Goal: Find specific page/section: Locate a particular part of the current website

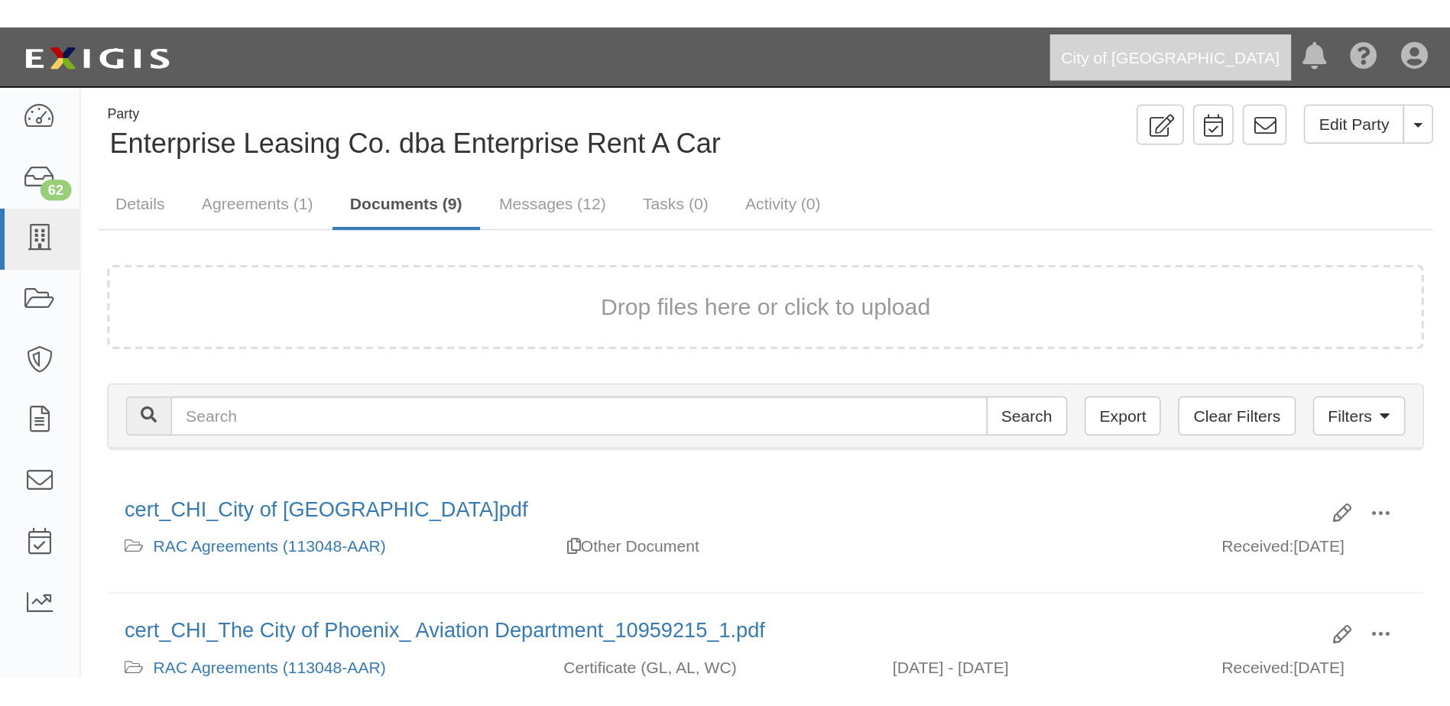
scroll to position [76, 0]
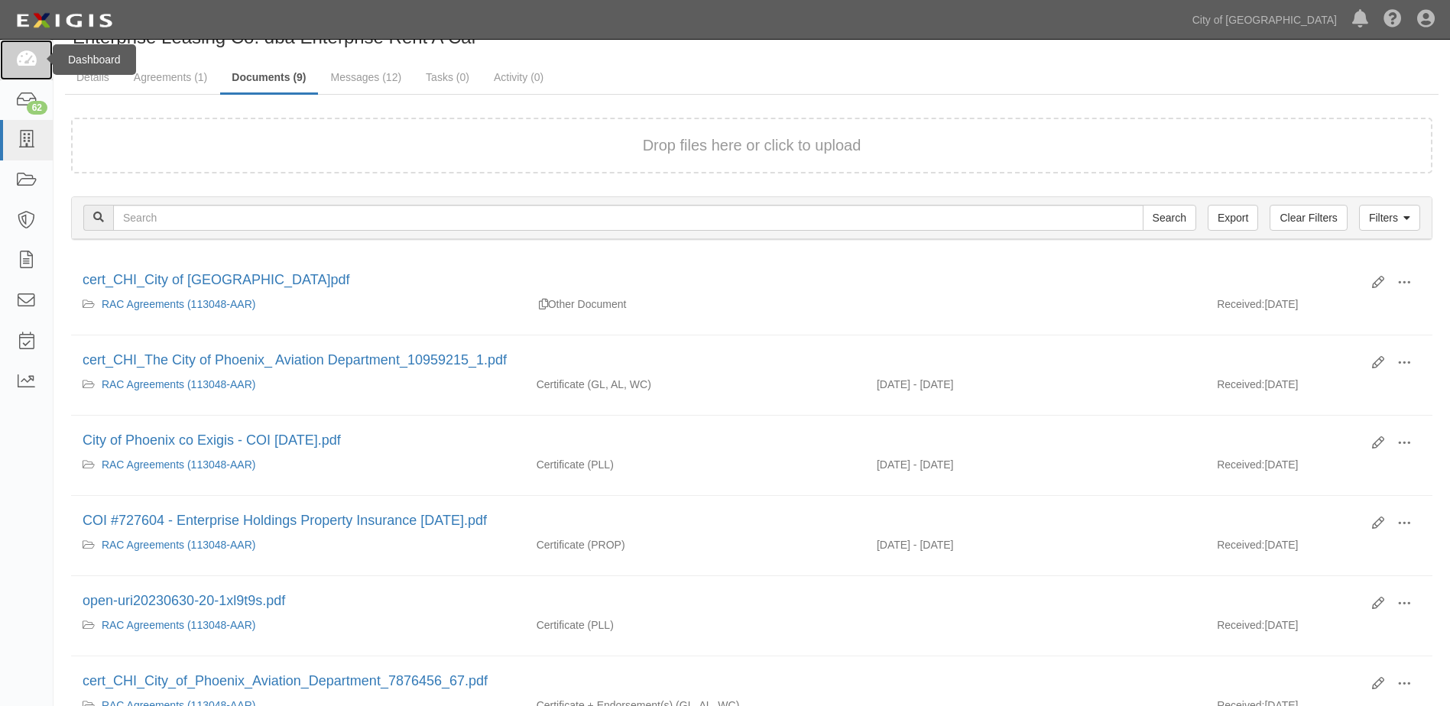
click at [28, 61] on icon at bounding box center [25, 60] width 21 height 18
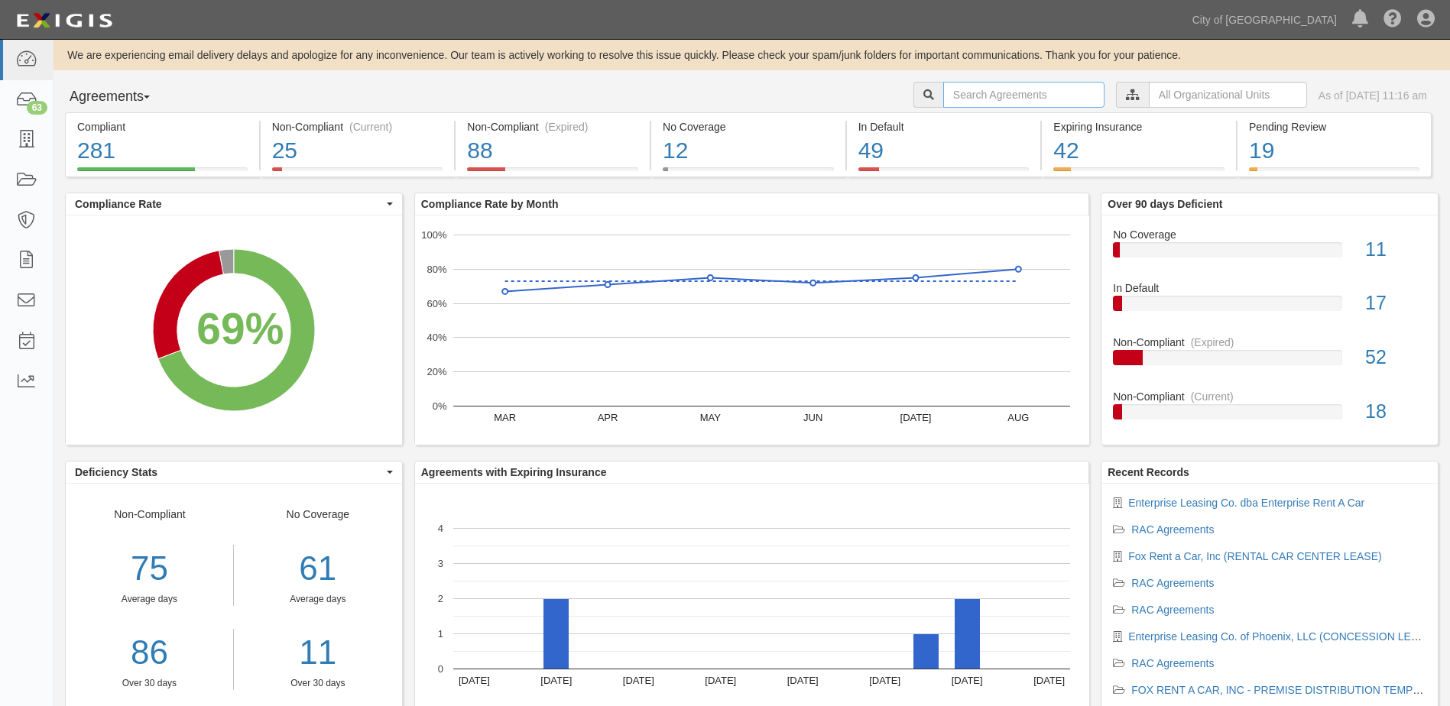
click at [1049, 99] on input "text" at bounding box center [1023, 95] width 161 height 26
click at [1153, 91] on input "text" at bounding box center [1228, 95] width 158 height 26
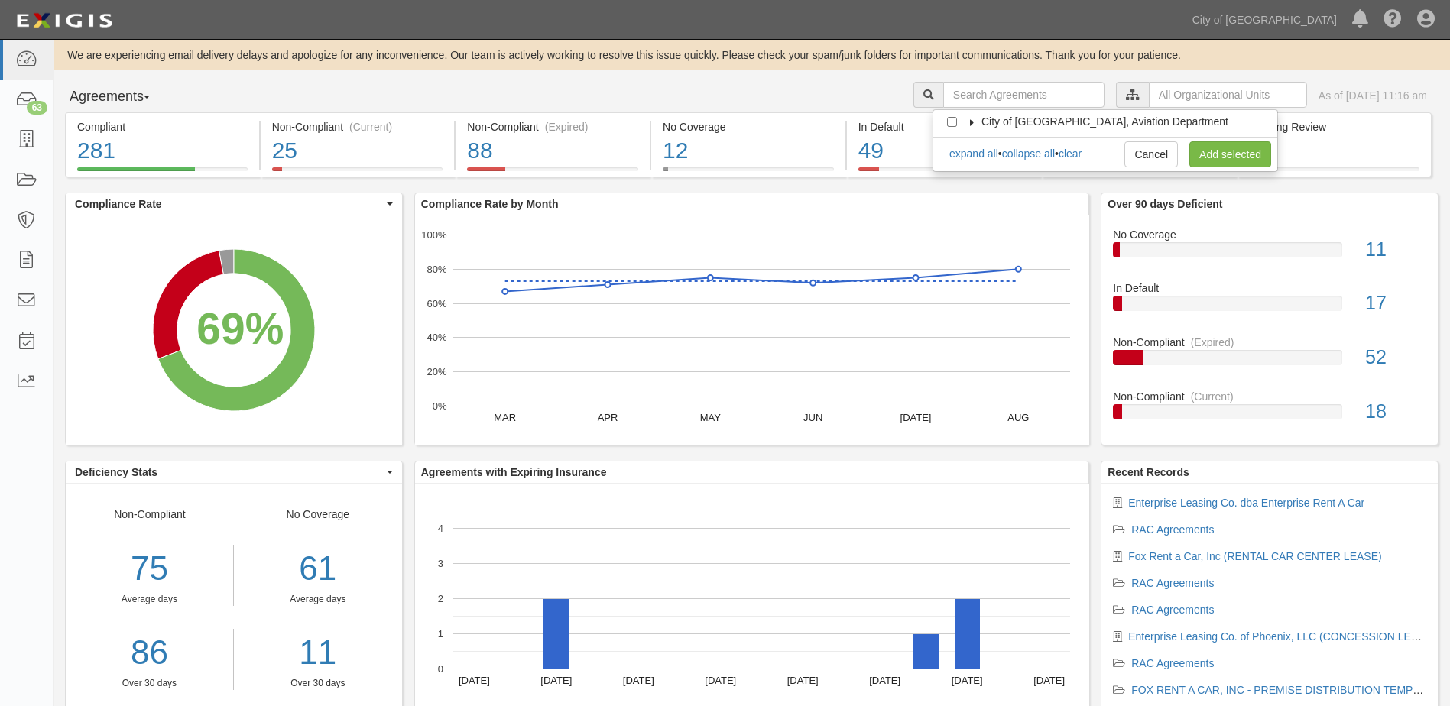
click at [969, 120] on icon at bounding box center [972, 122] width 11 height 7
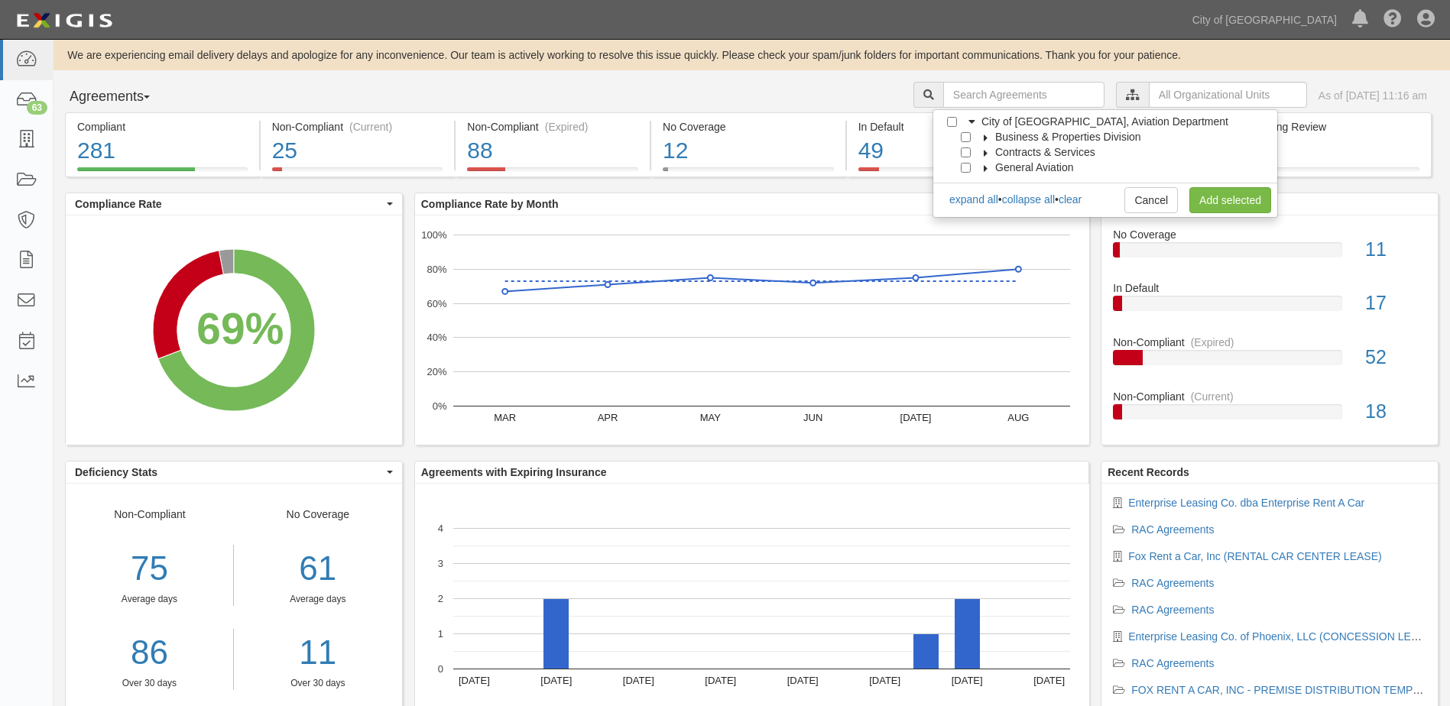
click at [981, 137] on icon at bounding box center [986, 138] width 11 height 7
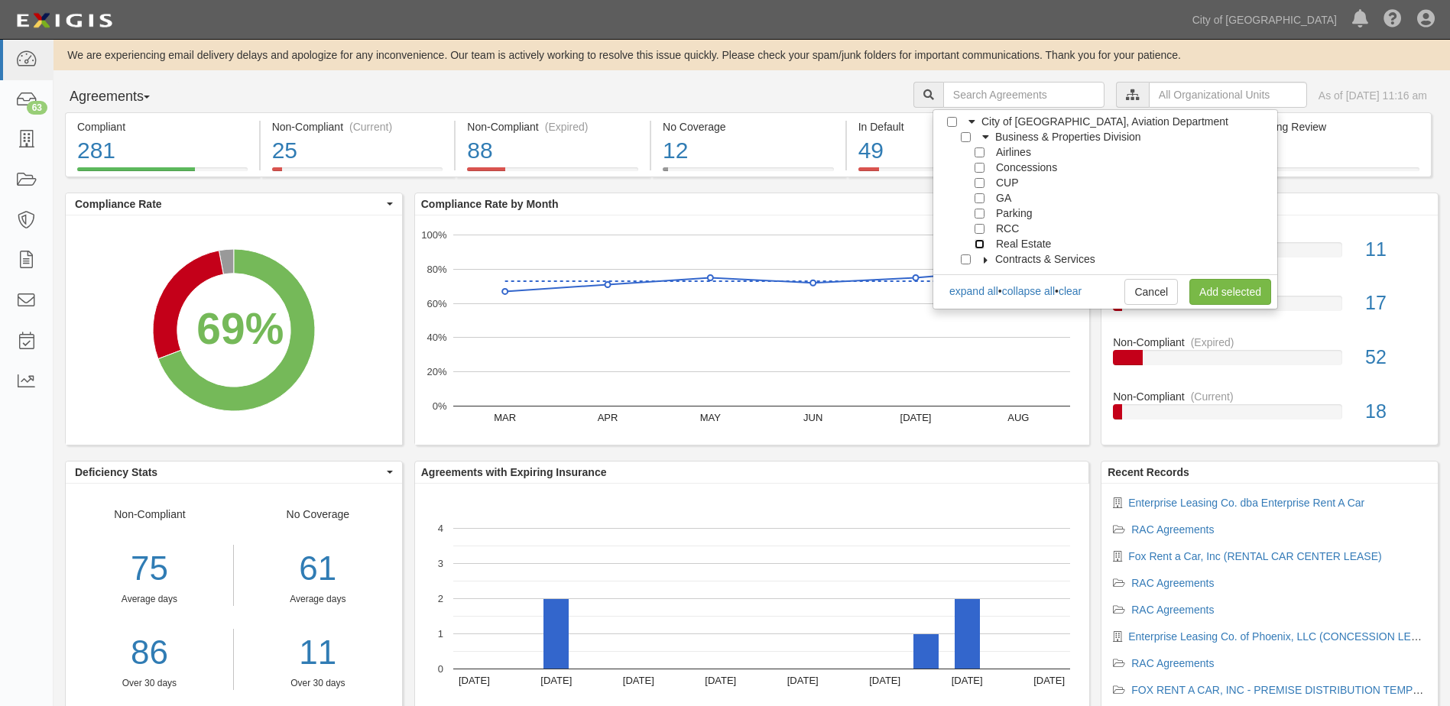
click at [979, 243] on input "Real Estate" at bounding box center [980, 244] width 10 height 10
checkbox input "true"
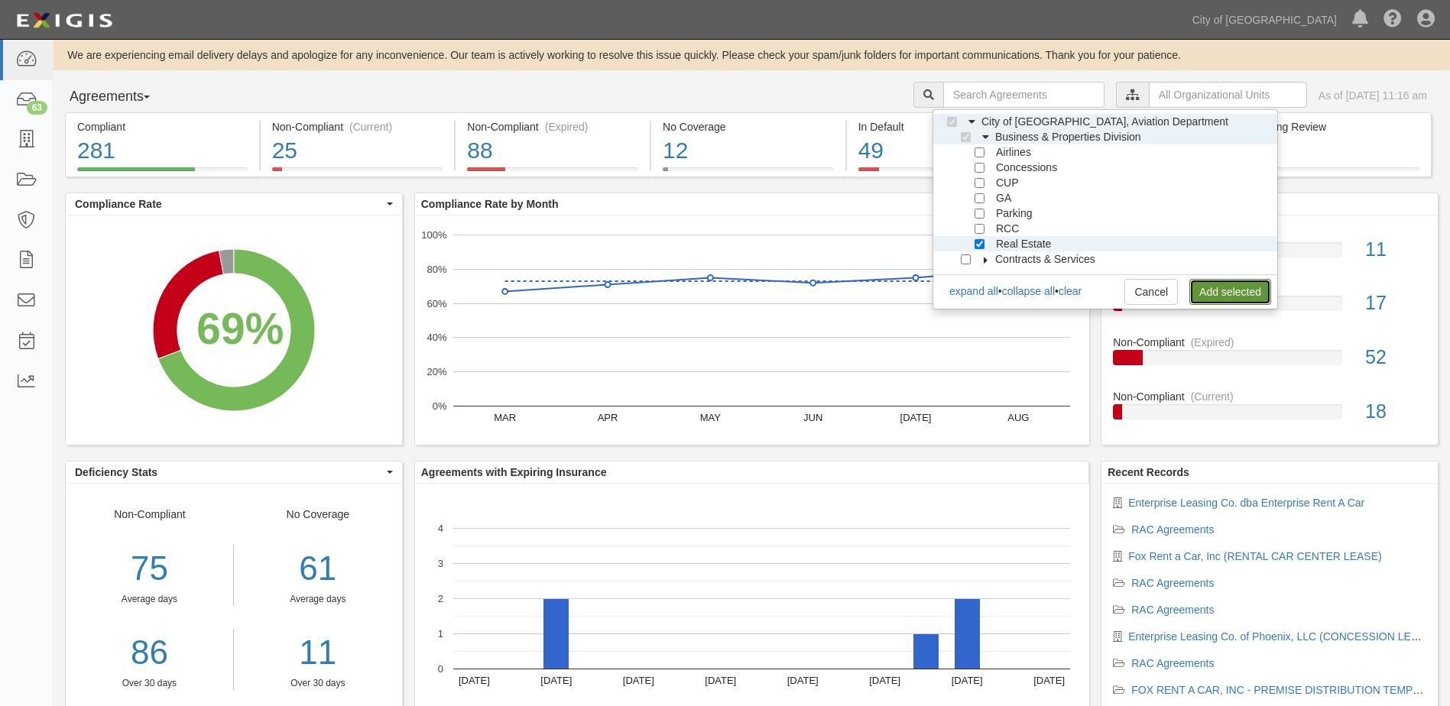
click at [1257, 304] on link "Add selected" at bounding box center [1231, 292] width 82 height 26
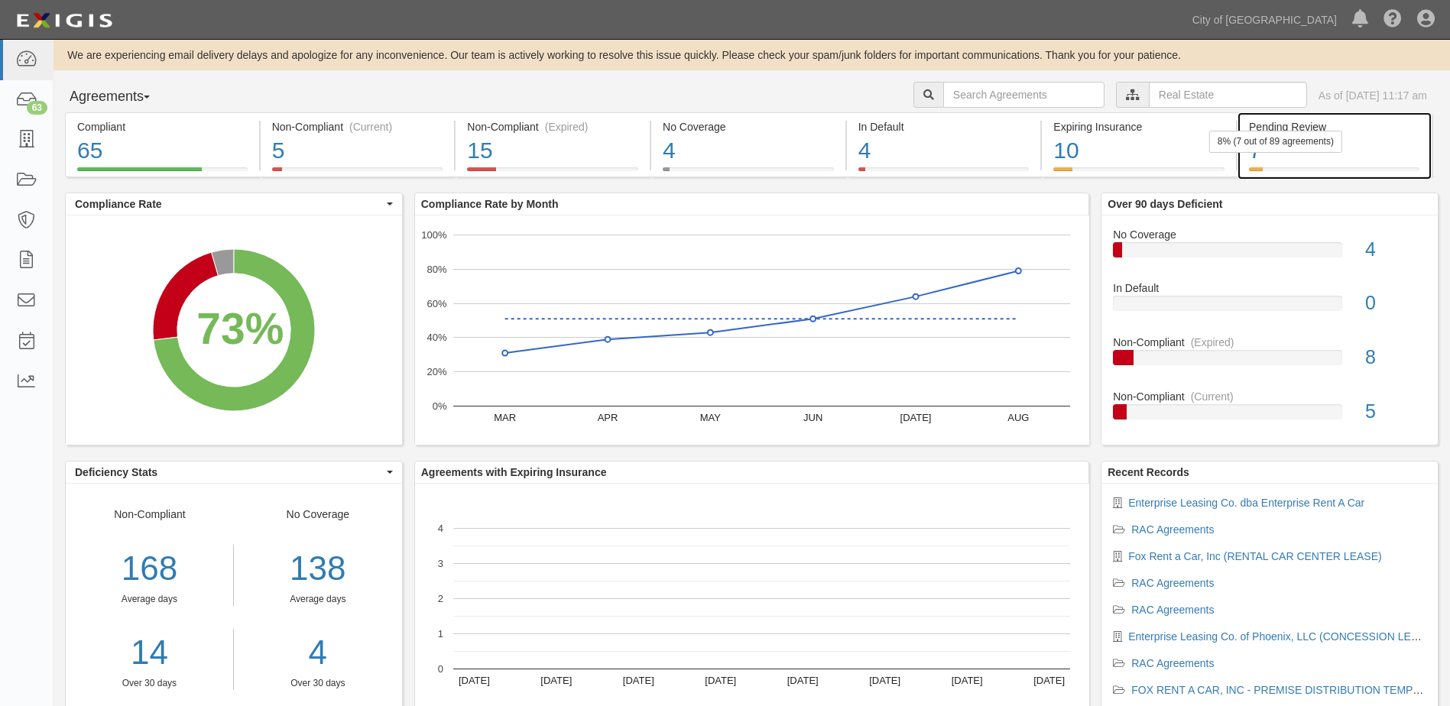
click at [1321, 157] on div "7" at bounding box center [1334, 151] width 170 height 33
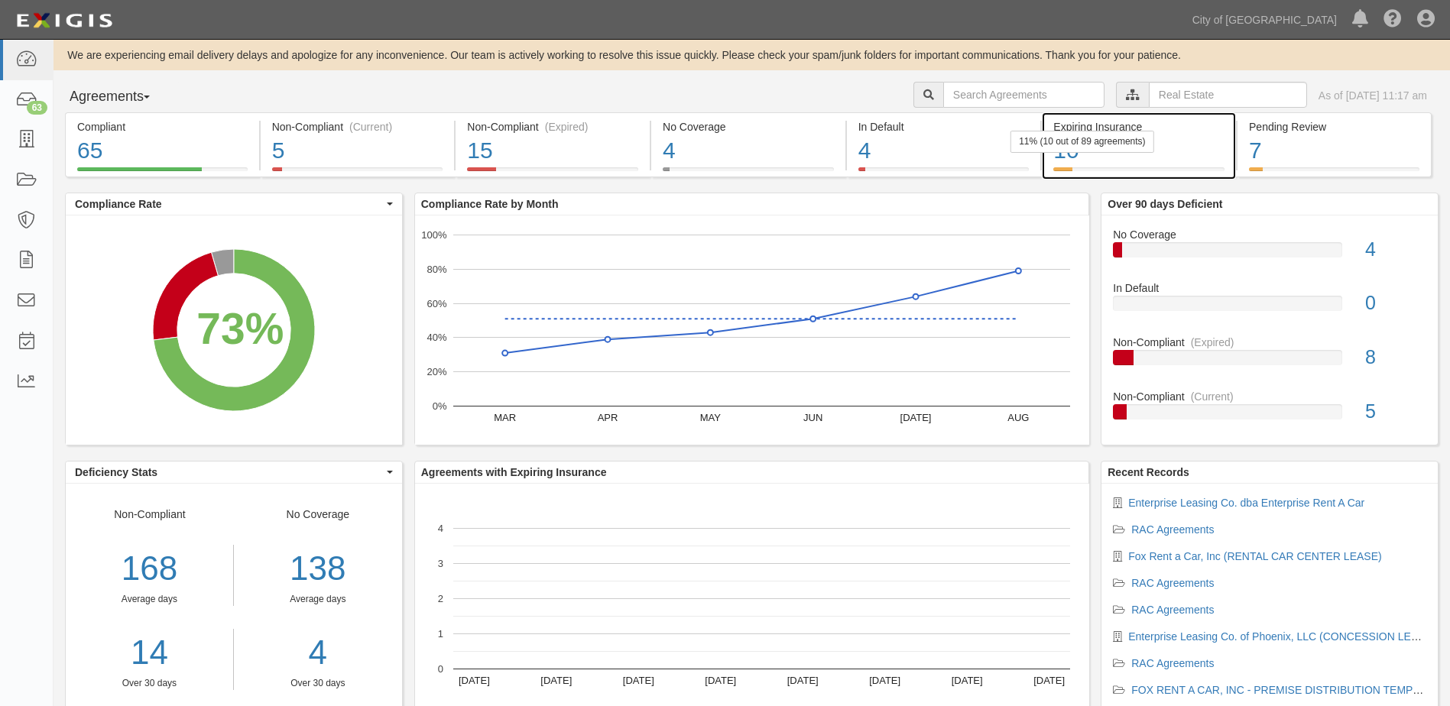
click at [1098, 159] on div "10" at bounding box center [1138, 151] width 171 height 33
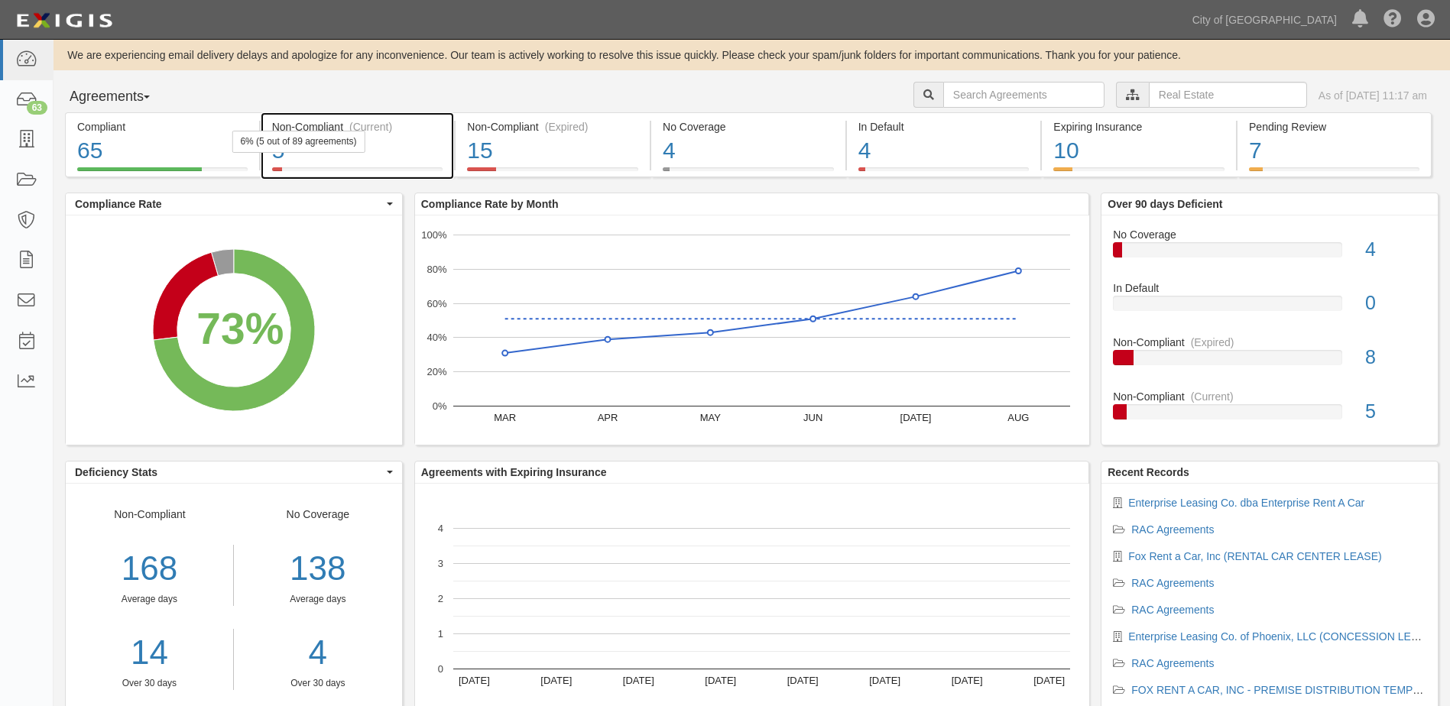
click at [306, 143] on div "6% (5 out of 89 agreements)" at bounding box center [298, 142] width 133 height 22
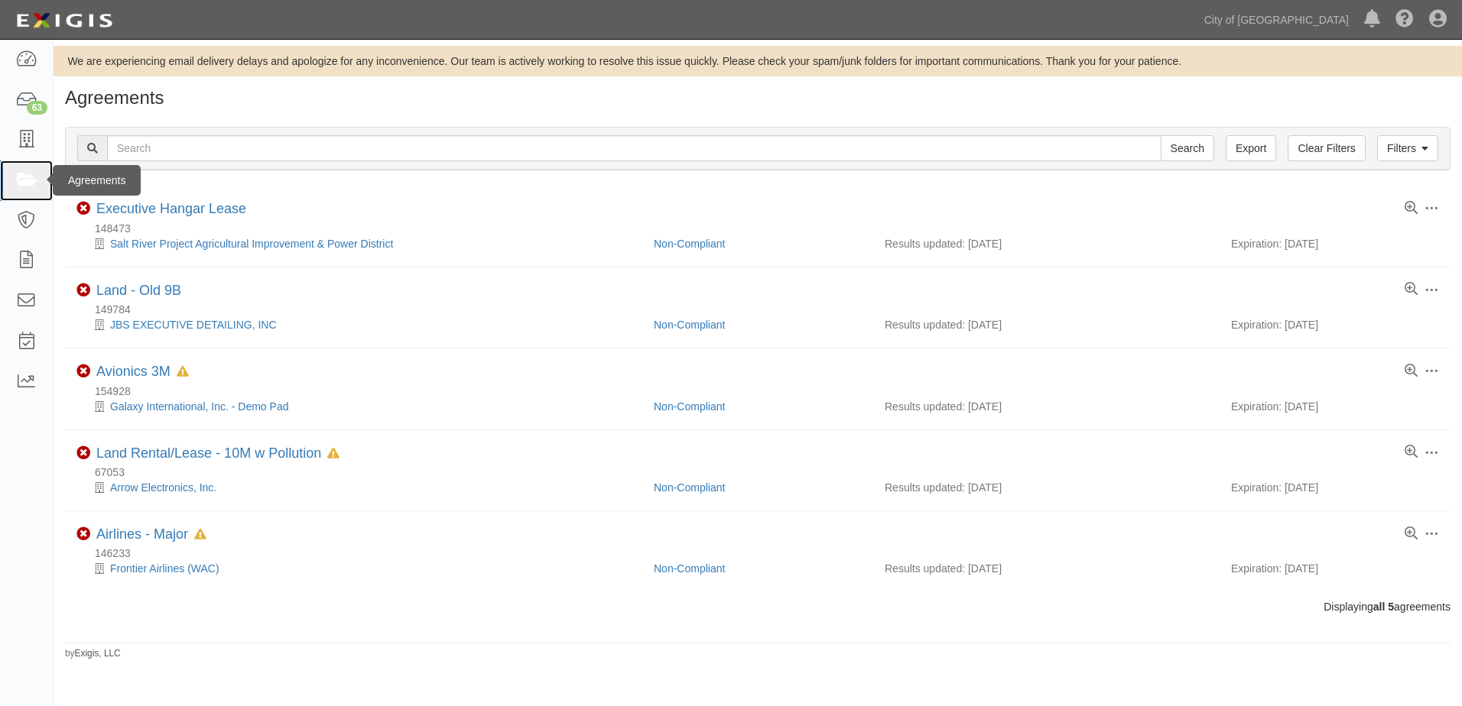
click at [28, 172] on icon at bounding box center [25, 181] width 21 height 18
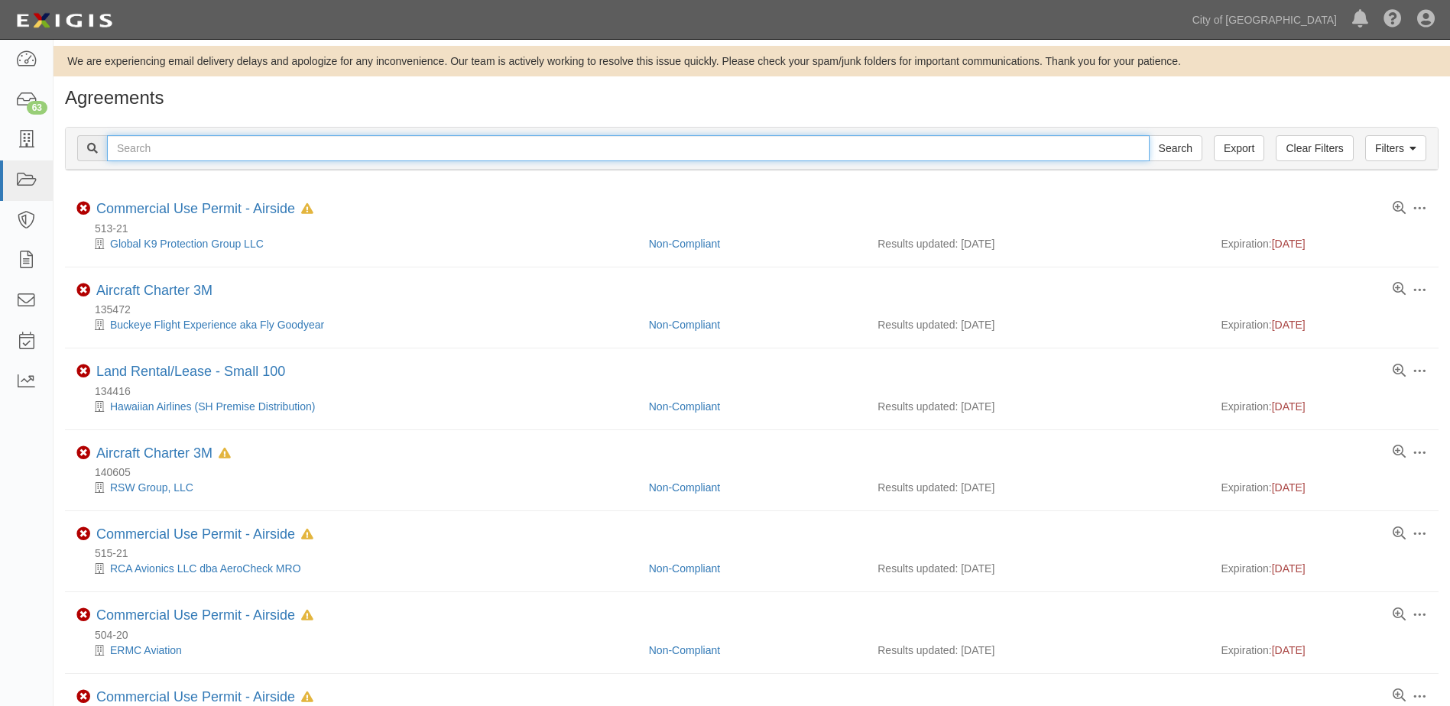
paste input "57871"
type input "57871"
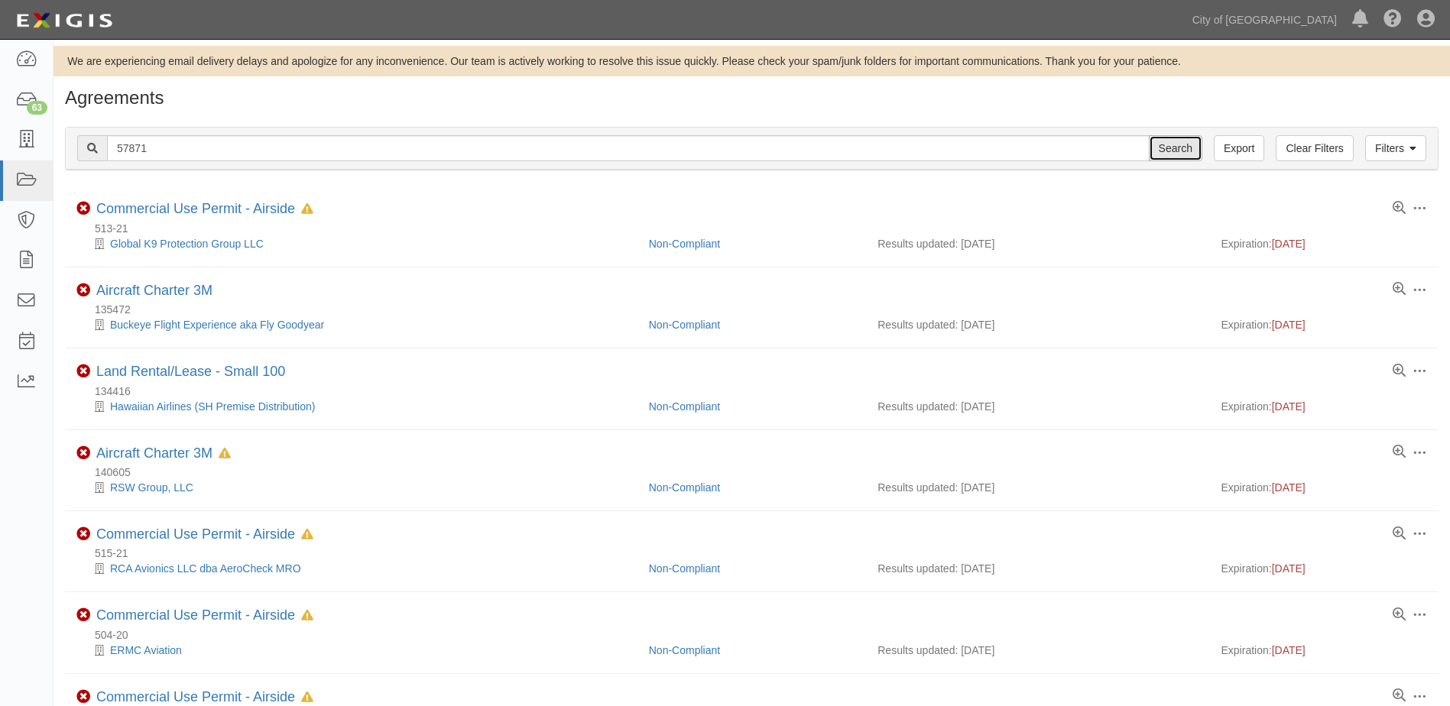
click at [1168, 144] on input "Search" at bounding box center [1176, 148] width 54 height 26
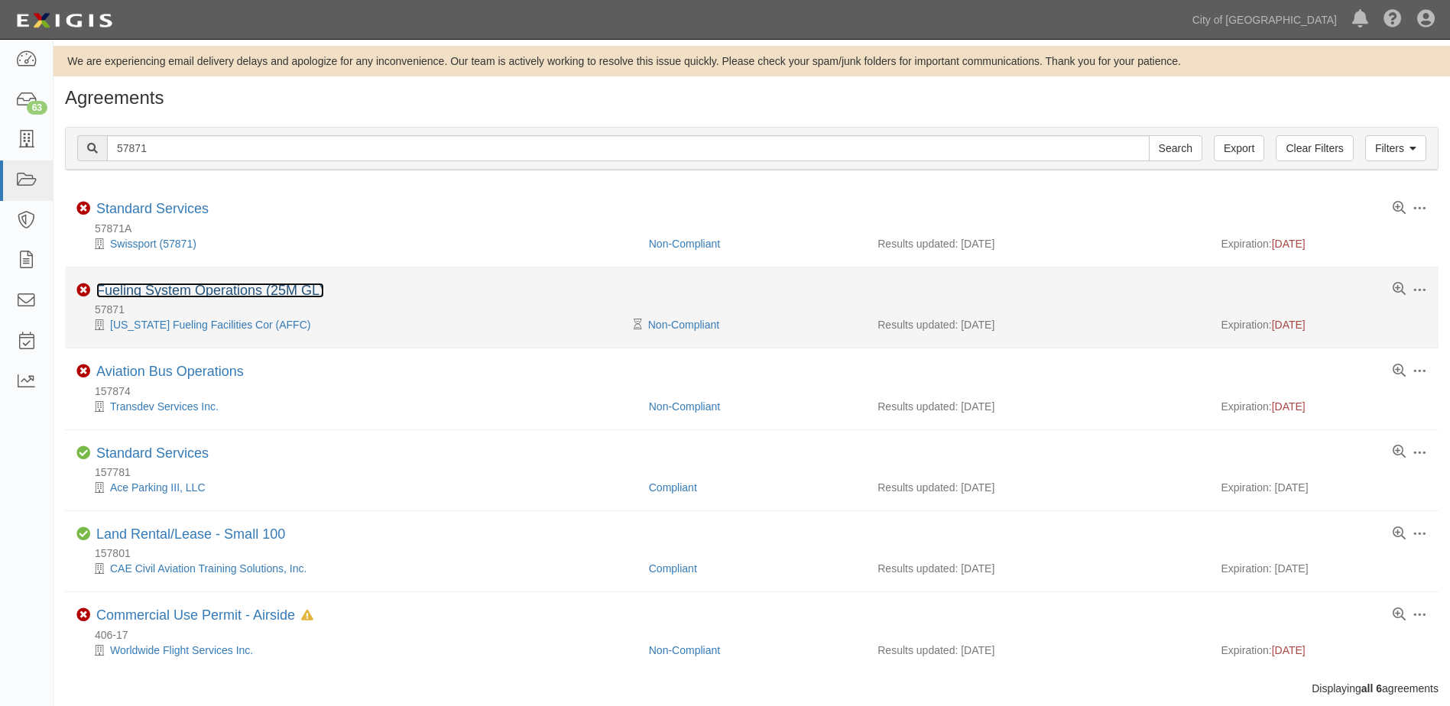
click at [235, 295] on link "Fueling System Operations (25M GL)" at bounding box center [210, 290] width 228 height 15
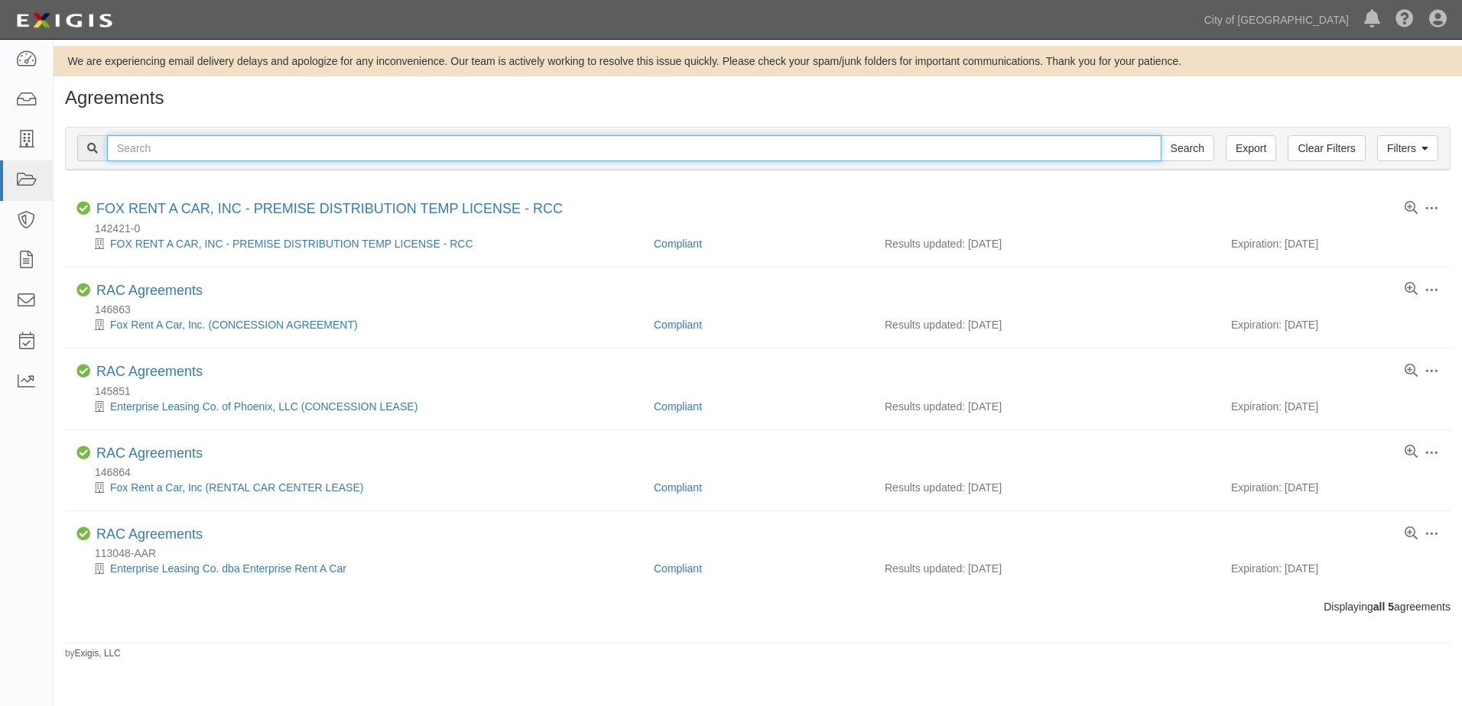
click at [234, 149] on input "text" at bounding box center [634, 148] width 1054 height 26
paste input "145851"
type input "145851"
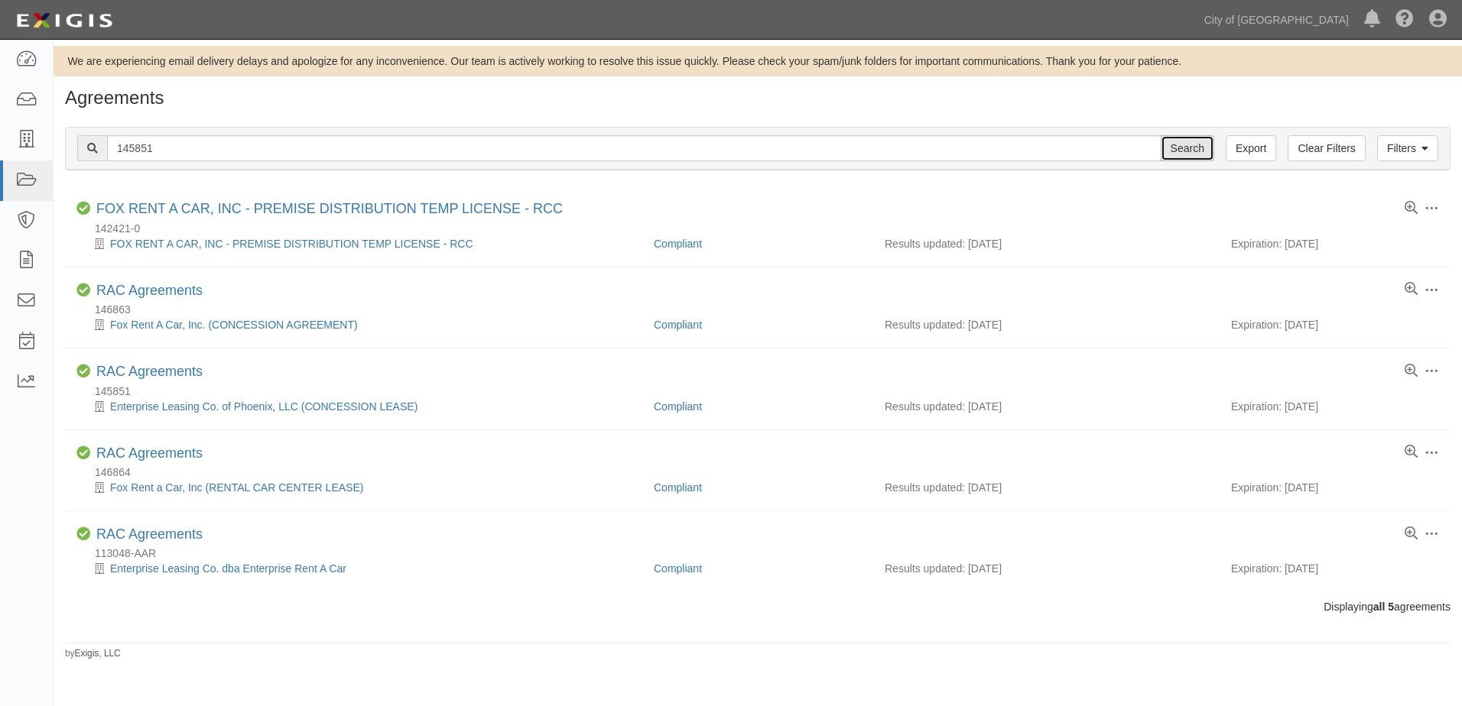
click at [960, 151] on input "Search" at bounding box center [1187, 148] width 54 height 26
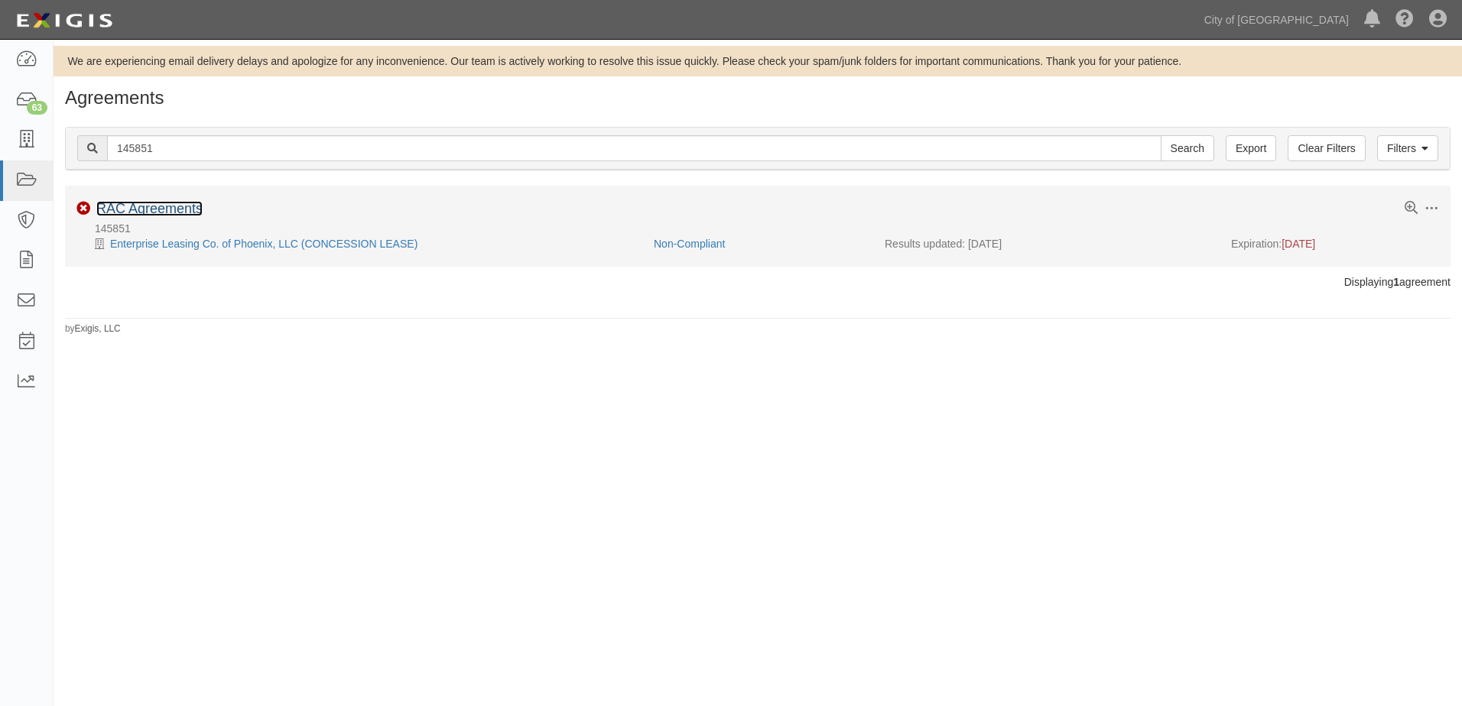
click at [164, 210] on link "RAC Agreements" at bounding box center [149, 208] width 106 height 15
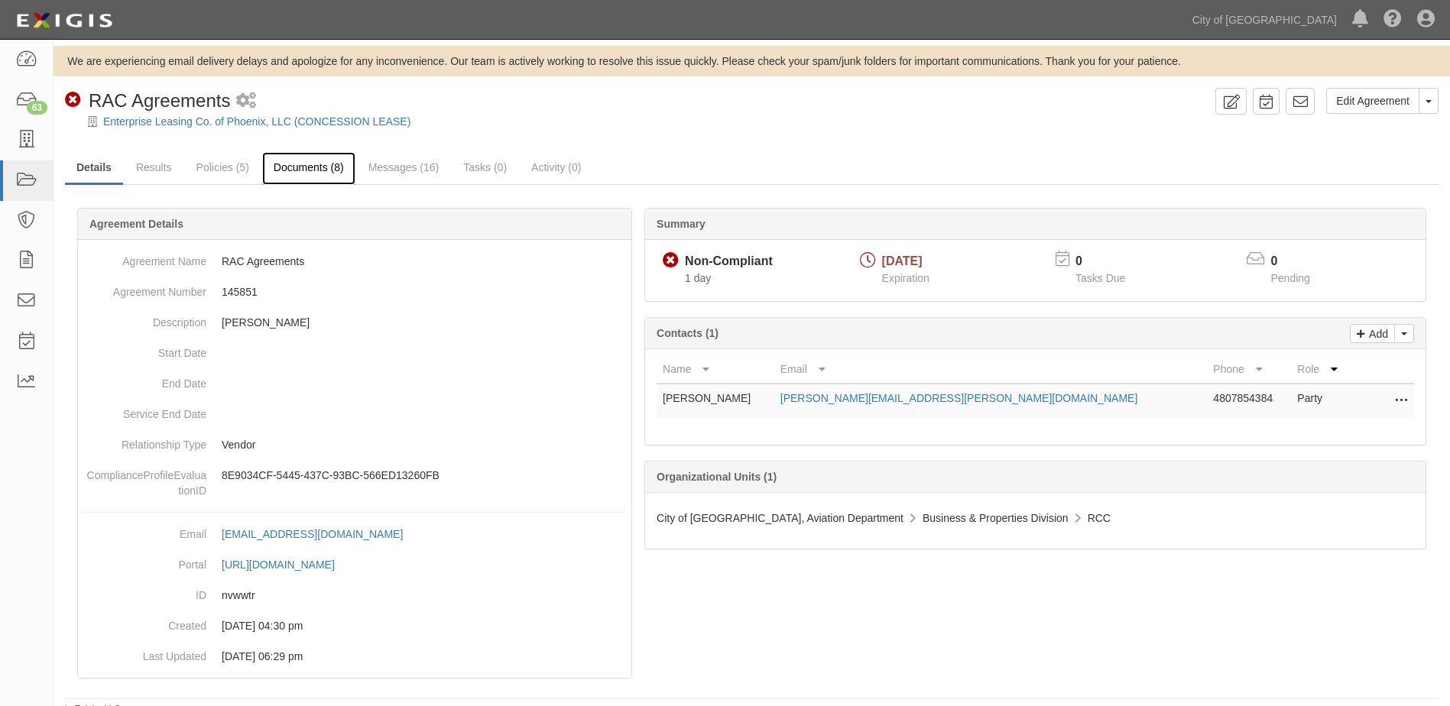
click at [303, 167] on link "Documents (8)" at bounding box center [308, 168] width 93 height 33
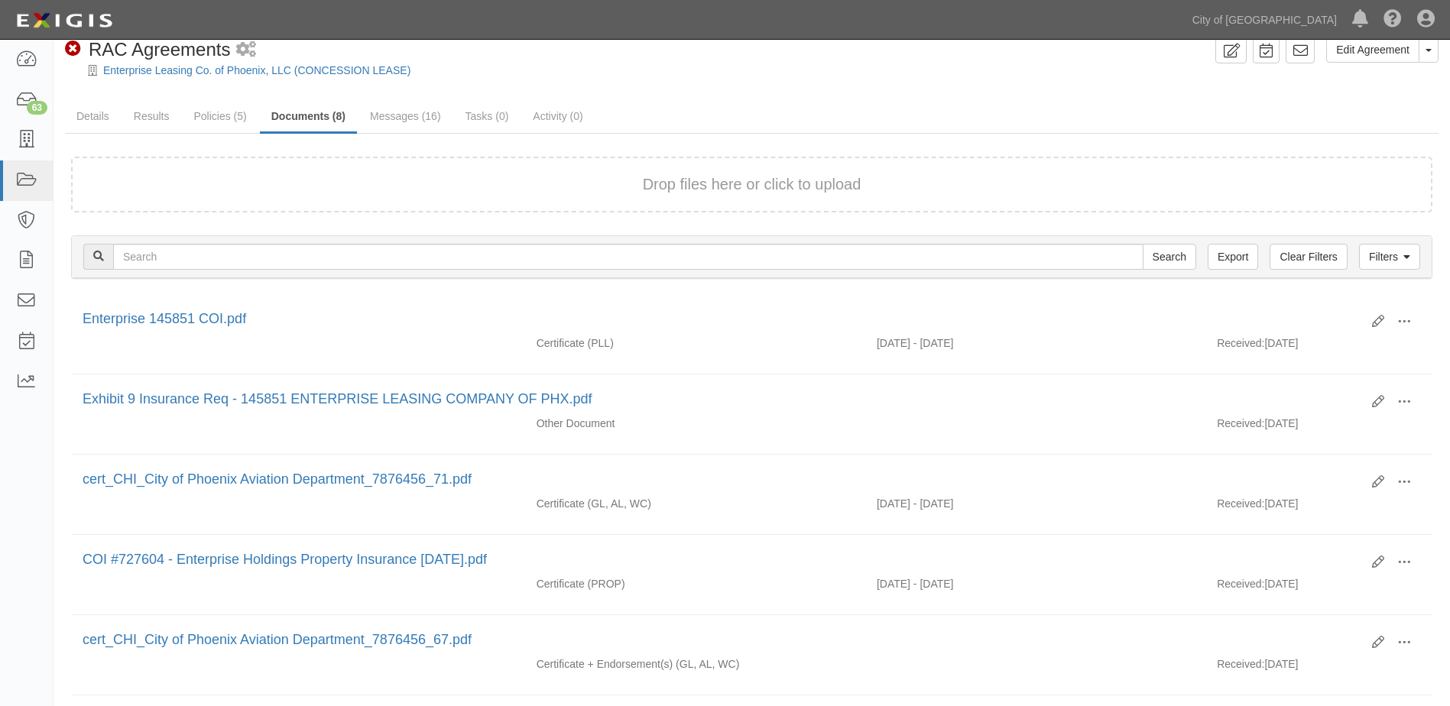
scroll to position [76, 0]
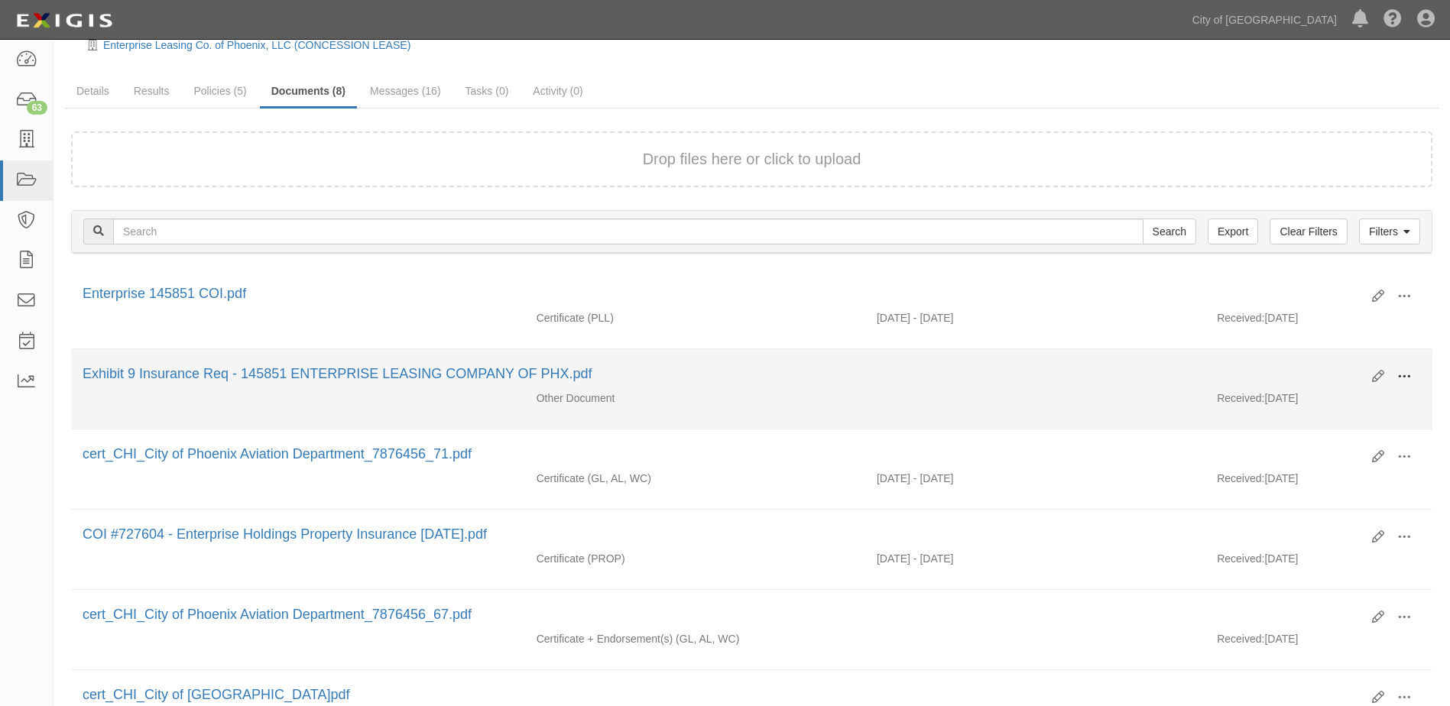
click at [1400, 380] on span at bounding box center [1404, 377] width 14 height 14
click at [1312, 399] on link "View" at bounding box center [1330, 399] width 121 height 28
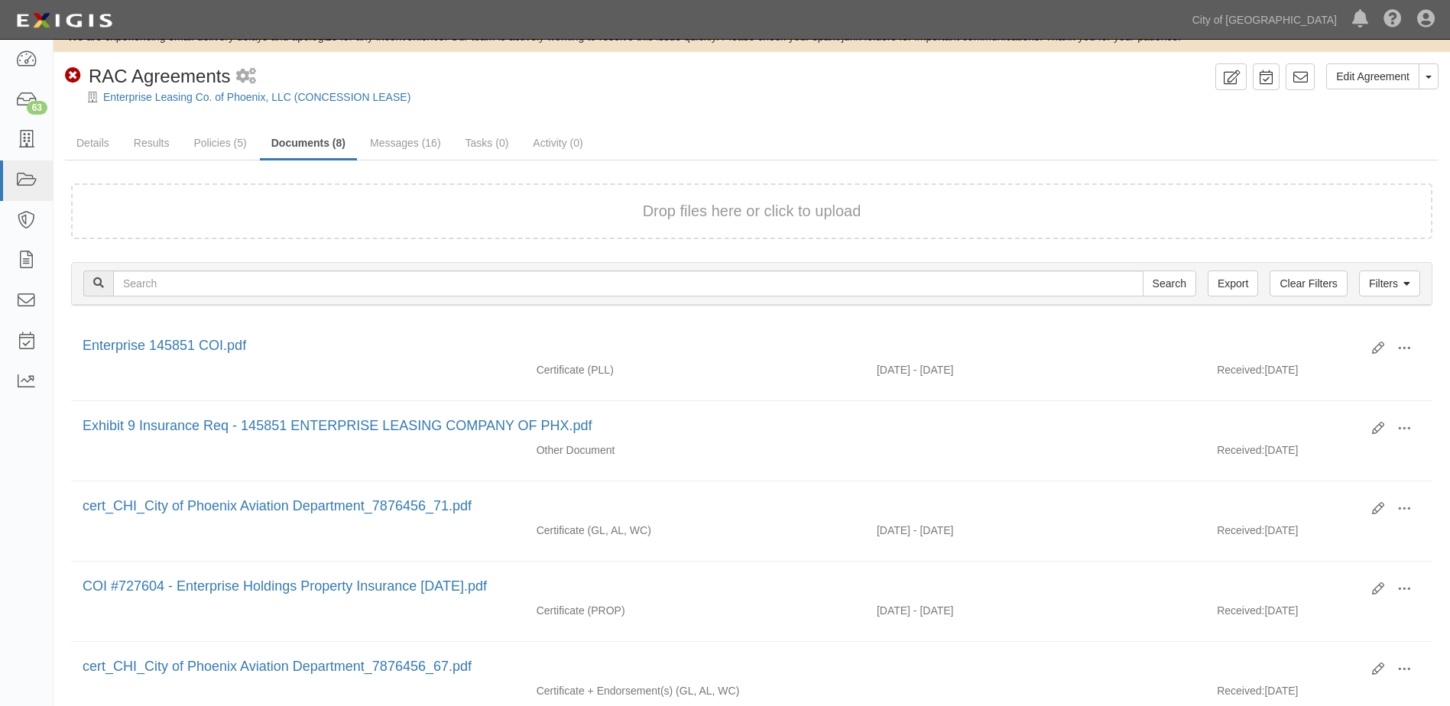
scroll to position [0, 0]
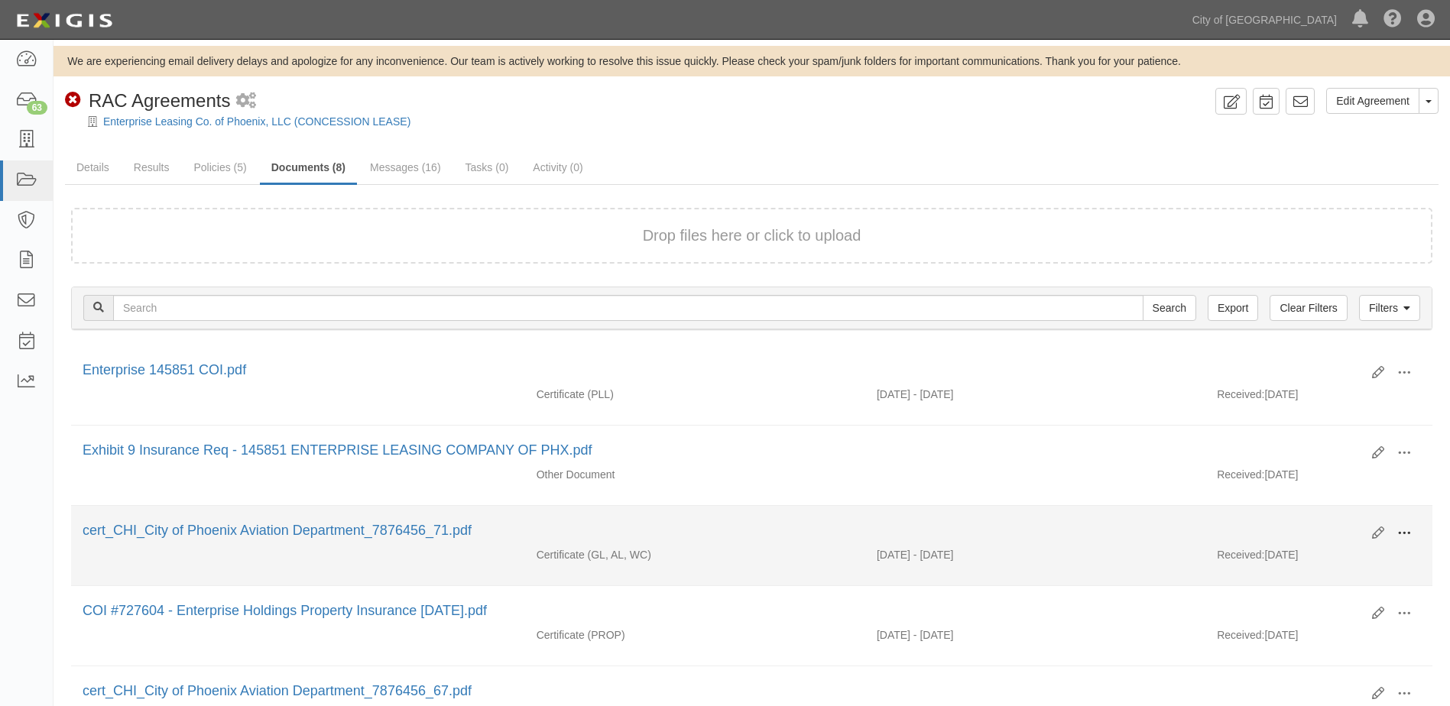
click at [1402, 531] on span at bounding box center [1404, 534] width 14 height 14
click at [1281, 552] on link "View" at bounding box center [1330, 556] width 121 height 28
